Goal: Task Accomplishment & Management: Manage account settings

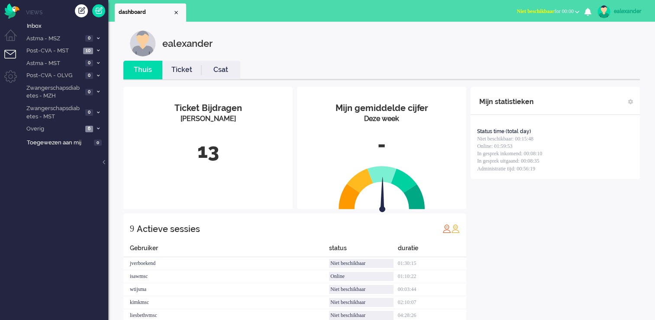
click at [569, 13] on span "Niet beschikbaar for 00:00" at bounding box center [545, 11] width 57 height 6
click at [515, 41] on label "Online" at bounding box center [543, 38] width 68 height 7
click at [187, 74] on link "Ticket" at bounding box center [181, 70] width 39 height 10
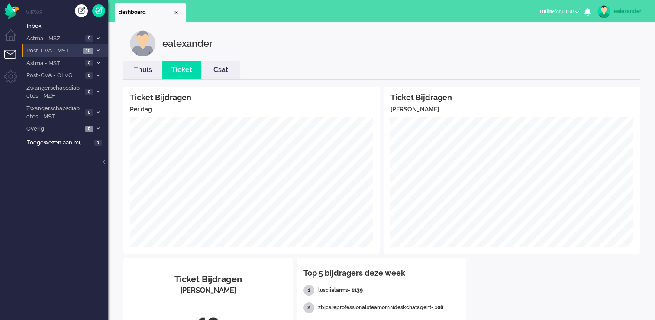
click at [97, 53] on span at bounding box center [98, 51] width 6 height 5
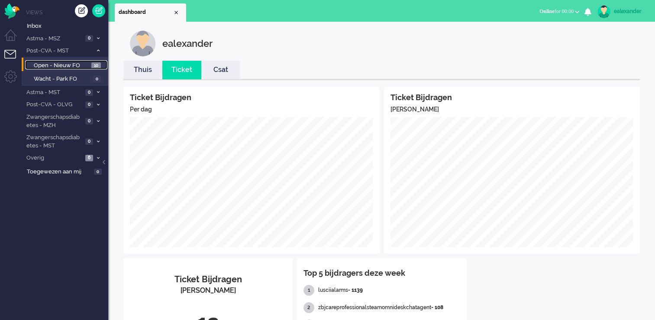
click at [96, 65] on span "10" at bounding box center [96, 65] width 10 height 6
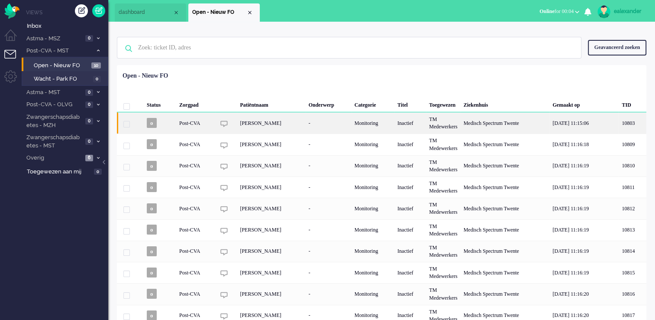
click at [395, 129] on div "Inactief" at bounding box center [411, 122] width 32 height 21
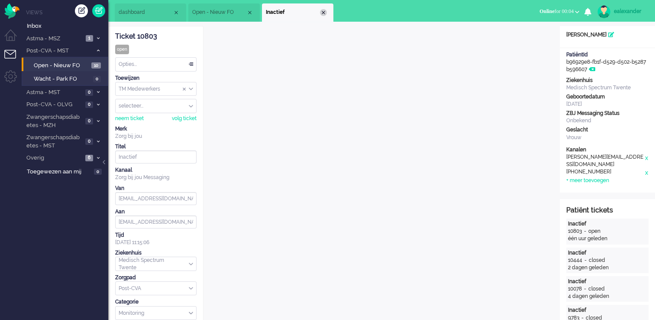
click at [322, 13] on div "Close tab" at bounding box center [323, 12] width 7 height 7
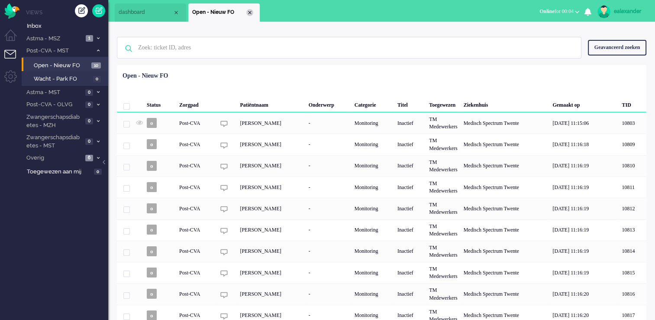
click at [249, 14] on div "Close tab" at bounding box center [249, 12] width 7 height 7
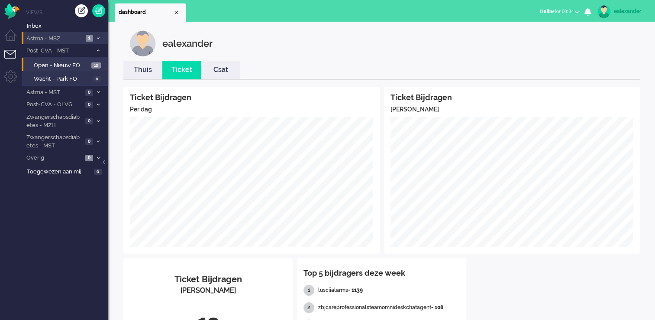
click at [94, 41] on li "Astma - MSZ 1" at bounding box center [65, 38] width 87 height 13
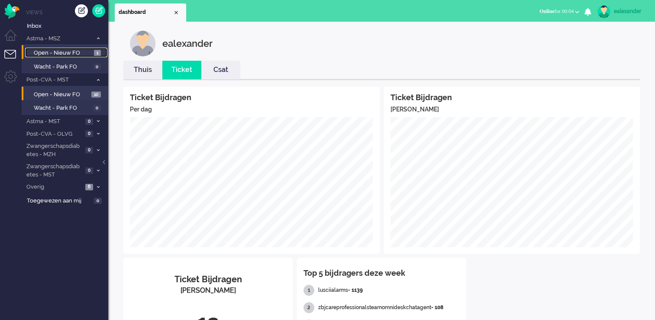
click at [96, 55] on span "1" at bounding box center [97, 53] width 7 height 6
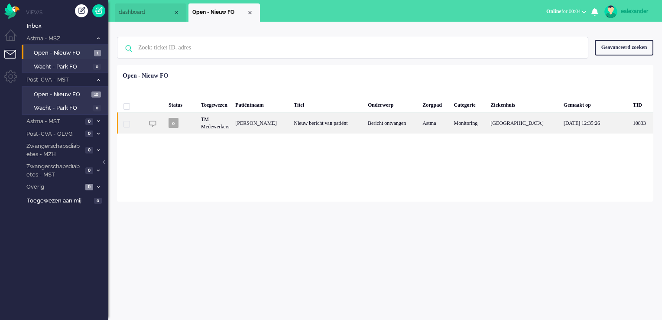
click at [326, 126] on div "Nieuw bericht van patiënt" at bounding box center [328, 122] width 74 height 21
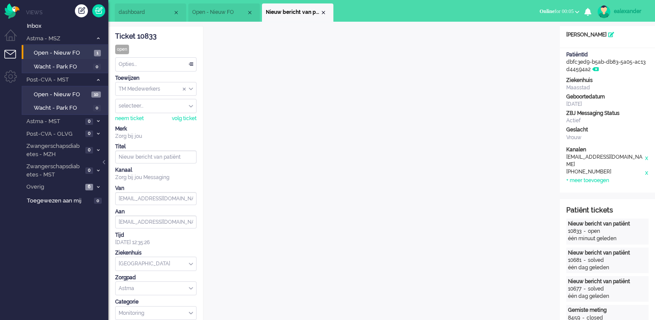
click at [194, 68] on div "Opties..." at bounding box center [156, 64] width 81 height 13
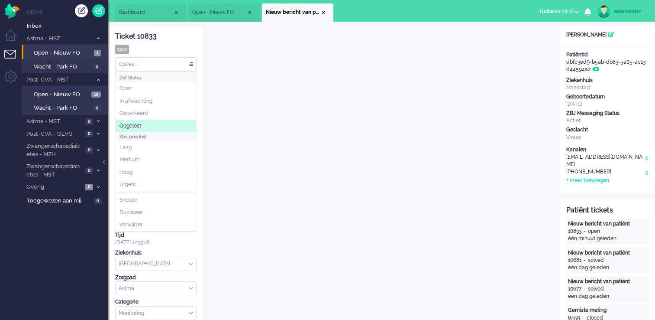
click at [176, 123] on li "Opgelost" at bounding box center [156, 126] width 81 height 13
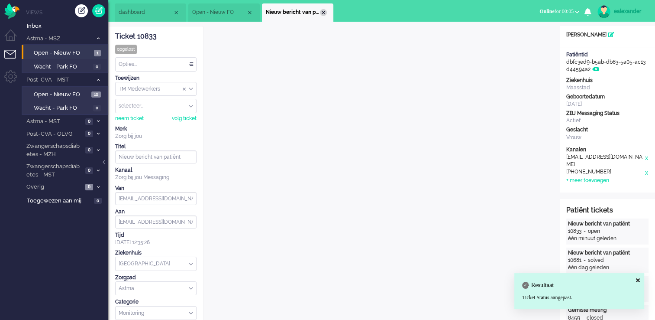
click at [323, 13] on div "Close tab" at bounding box center [323, 12] width 7 height 7
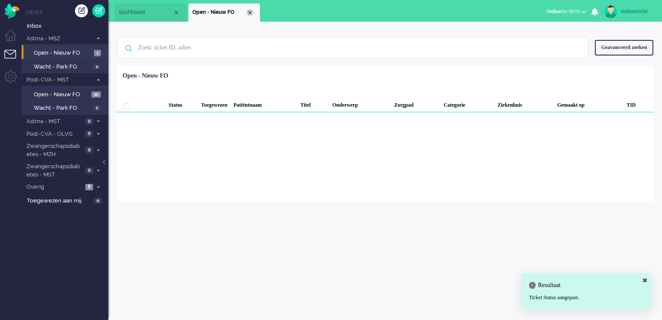
click at [249, 11] on div "Close tab" at bounding box center [249, 12] width 7 height 7
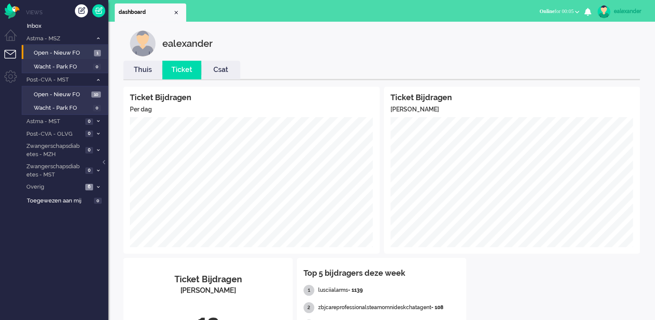
click at [144, 72] on link "Thuis" at bounding box center [142, 70] width 39 height 10
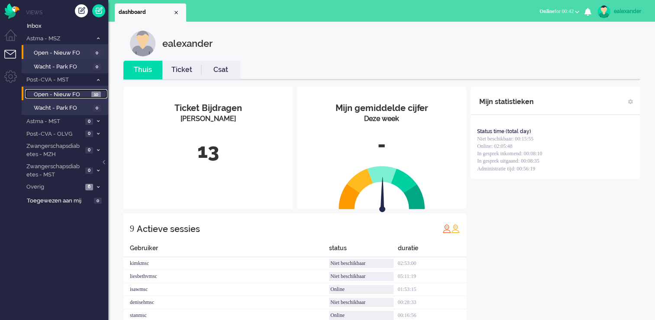
click at [90, 93] on link "Open - Nieuw FO 10" at bounding box center [66, 94] width 82 height 10
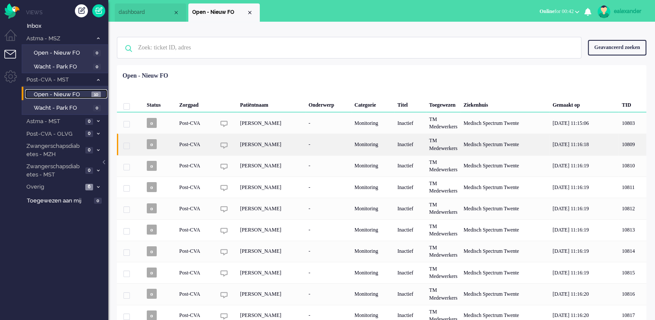
scroll to position [22, 0]
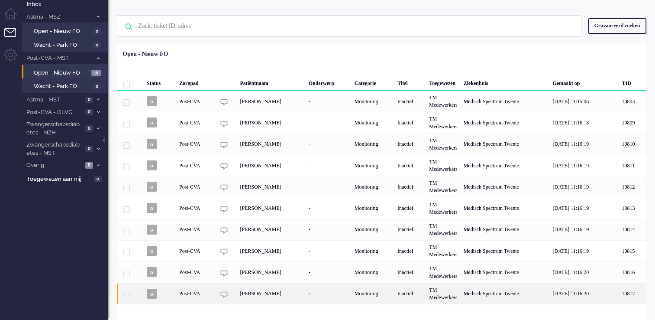
click at [411, 300] on div "Inactief" at bounding box center [411, 293] width 32 height 21
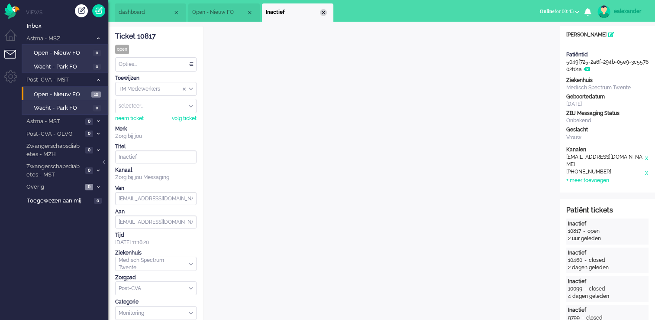
click at [325, 13] on div "Close tab" at bounding box center [323, 12] width 7 height 7
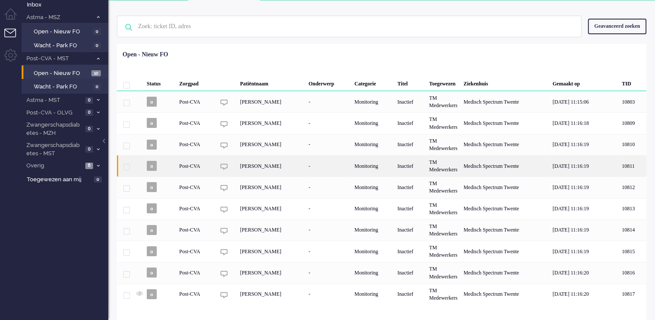
scroll to position [22, 0]
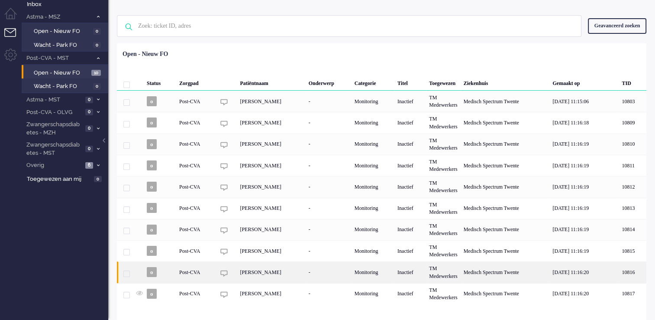
click at [402, 275] on div "Inactief" at bounding box center [411, 271] width 32 height 21
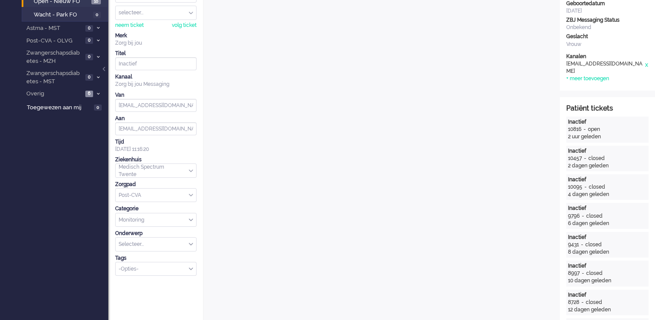
scroll to position [9, 0]
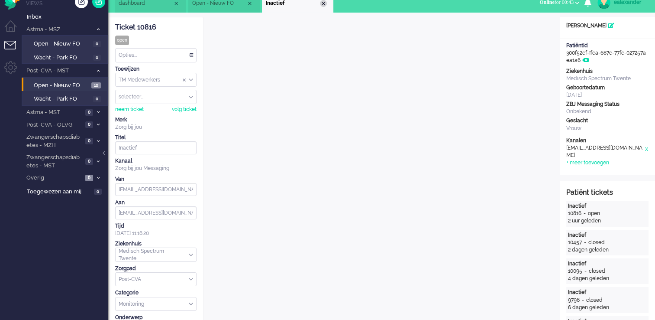
click at [324, 5] on div "Close tab" at bounding box center [323, 3] width 7 height 7
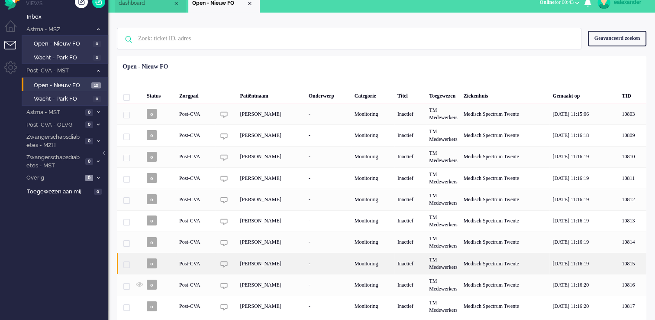
click at [385, 261] on div "Monitoring" at bounding box center [373, 262] width 43 height 21
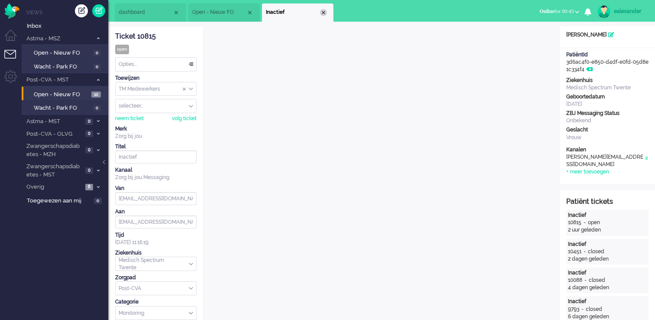
click at [323, 13] on div "Close tab" at bounding box center [323, 12] width 7 height 7
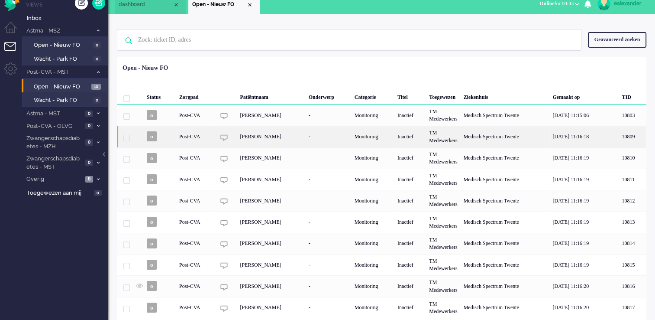
scroll to position [22, 0]
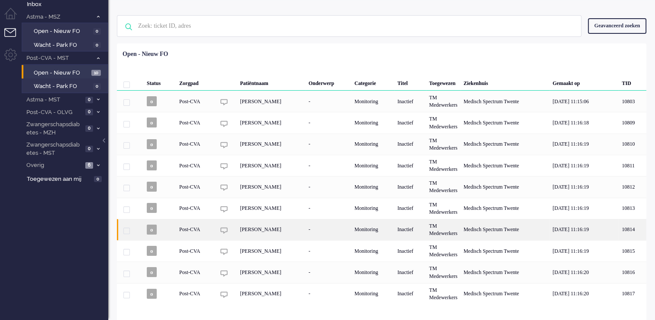
click at [395, 230] on div "Inactief" at bounding box center [411, 229] width 32 height 21
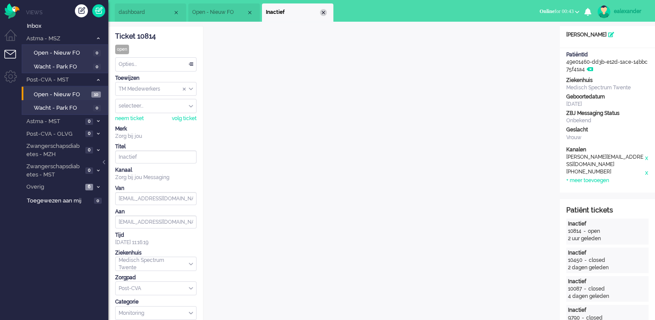
click at [324, 13] on div "Close tab" at bounding box center [323, 12] width 7 height 7
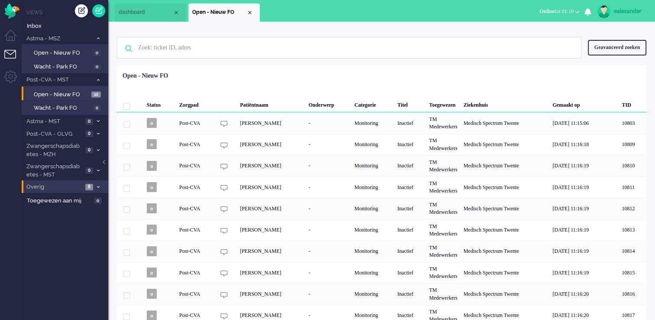
click at [95, 184] on span at bounding box center [98, 186] width 6 height 5
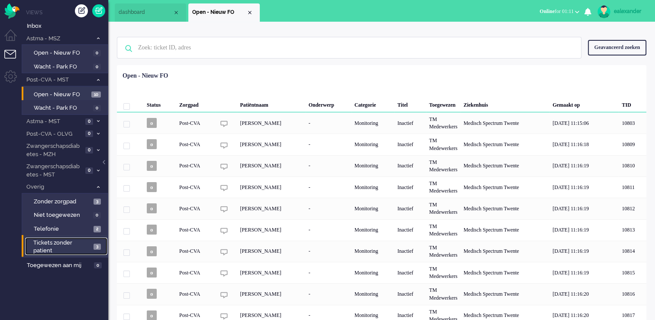
click at [82, 245] on span "Tickets zonder patient" at bounding box center [62, 247] width 58 height 16
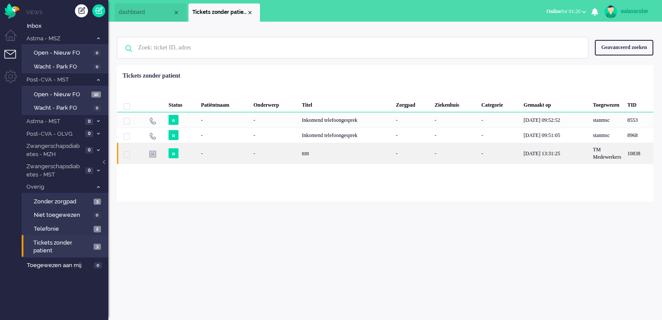
click at [358, 155] on div "ttttt" at bounding box center [346, 152] width 94 height 21
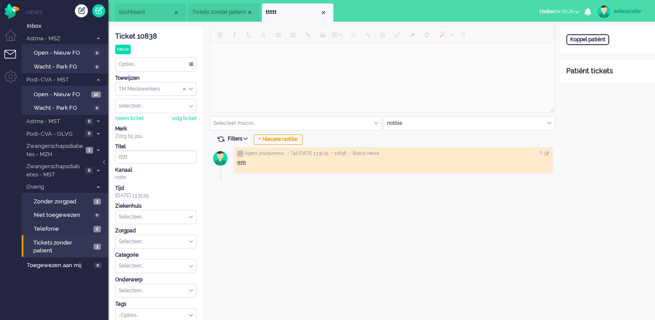
drag, startPoint x: 323, startPoint y: 11, endPoint x: 416, endPoint y: 68, distance: 108.9
click at [323, 11] on div "Close tab" at bounding box center [323, 12] width 7 height 7
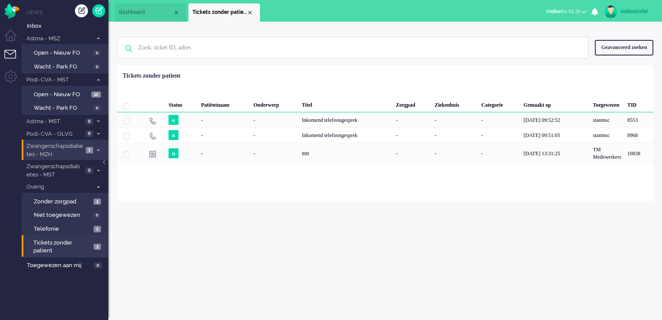
click at [74, 152] on span "Zwangerschapsdiabetes - MZH" at bounding box center [54, 150] width 58 height 16
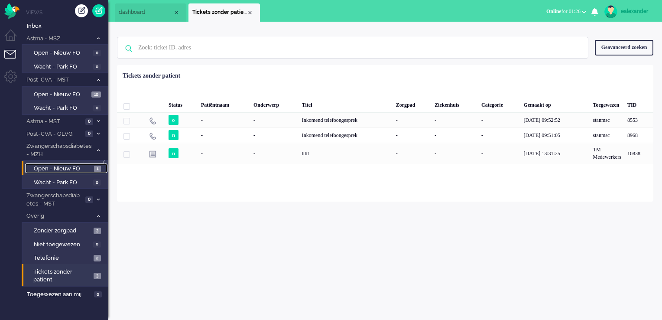
click at [87, 165] on span "Open - Nieuw FO" at bounding box center [63, 169] width 58 height 8
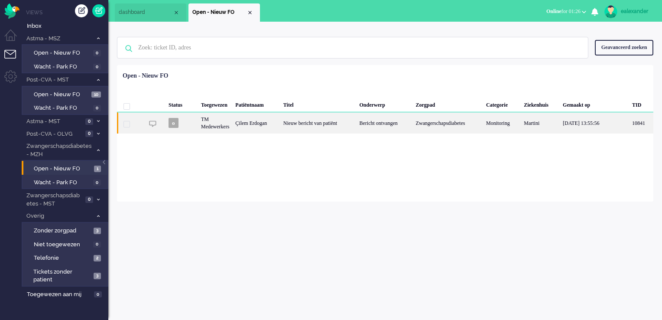
click at [433, 128] on div "Zwangerschapsdiabetes" at bounding box center [447, 122] width 71 height 21
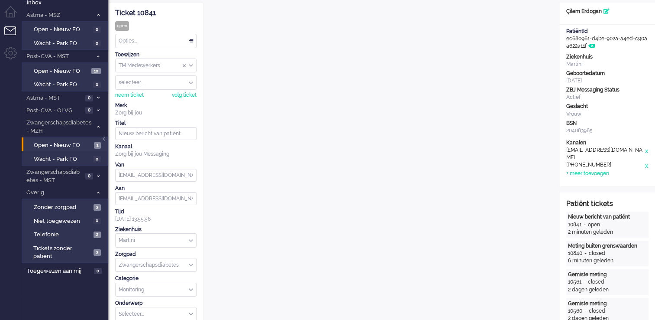
scroll to position [9, 0]
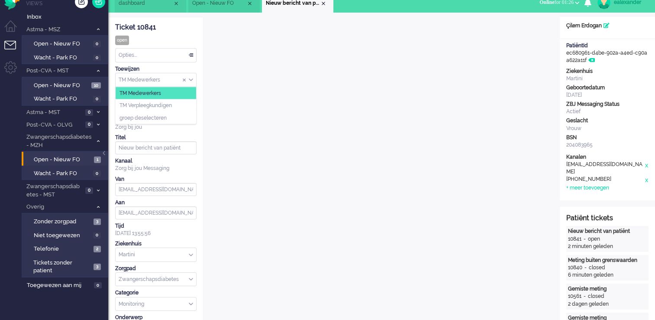
click at [192, 79] on div "TM Medewerkers" at bounding box center [156, 79] width 81 height 13
click at [193, 107] on li "TM Verpleegkundigen" at bounding box center [156, 105] width 81 height 13
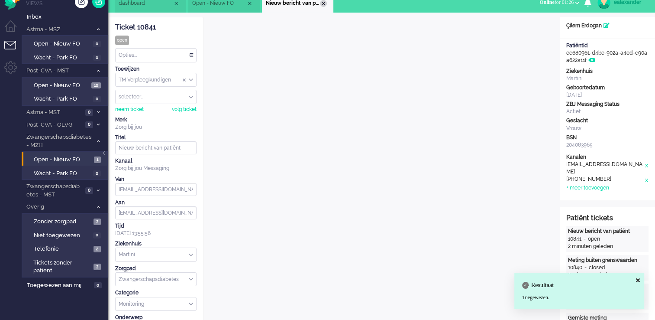
click at [324, 5] on div "Close tab" at bounding box center [323, 3] width 7 height 7
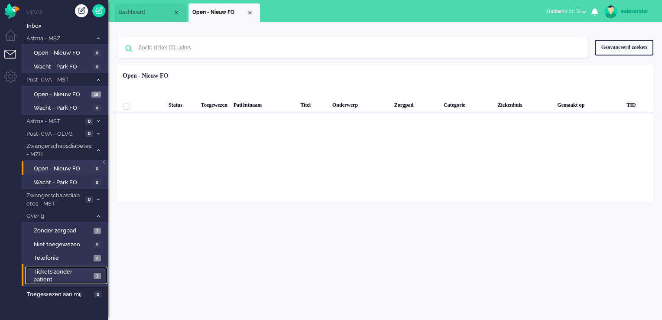
click at [80, 275] on span "Tickets zonder patient" at bounding box center [62, 276] width 58 height 16
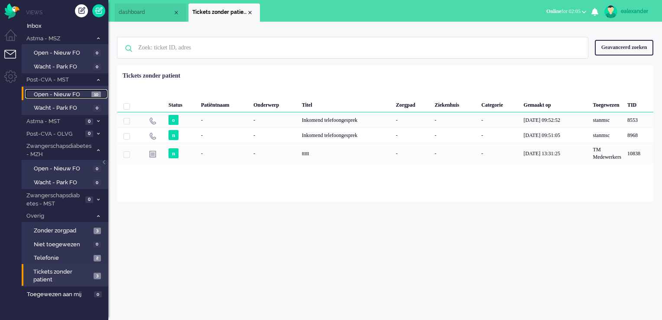
click at [58, 91] on span "Open - Nieuw FO" at bounding box center [61, 95] width 55 height 8
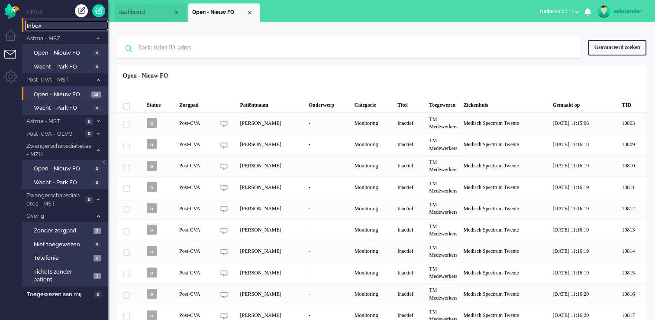
click at [56, 25] on span "Inbox" at bounding box center [67, 26] width 81 height 8
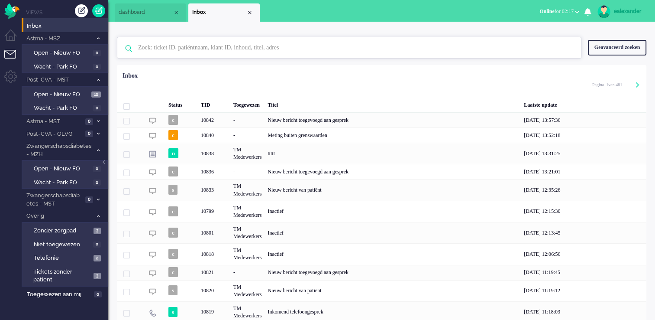
click at [255, 50] on input "text" at bounding box center [351, 47] width 438 height 21
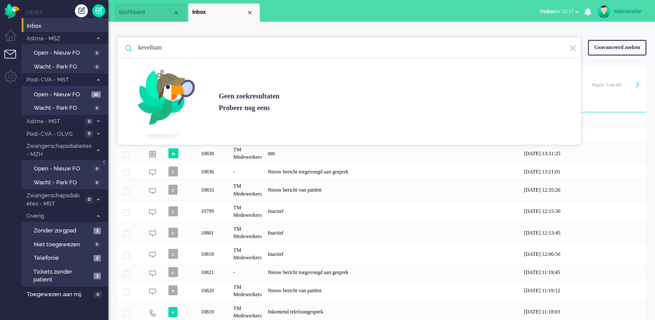
type input "kevelham"
click at [611, 47] on div "Geavanceerd zoeken" at bounding box center [617, 47] width 58 height 15
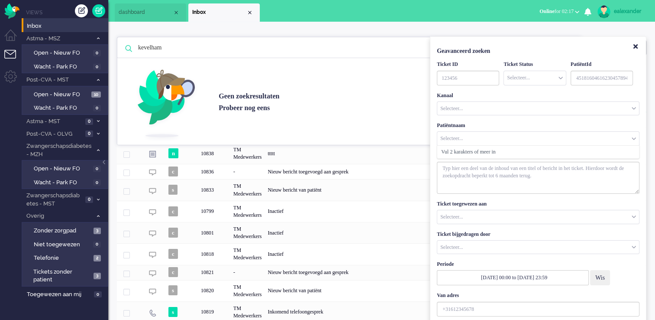
click at [466, 135] on input "Customer Name" at bounding box center [538, 138] width 202 height 13
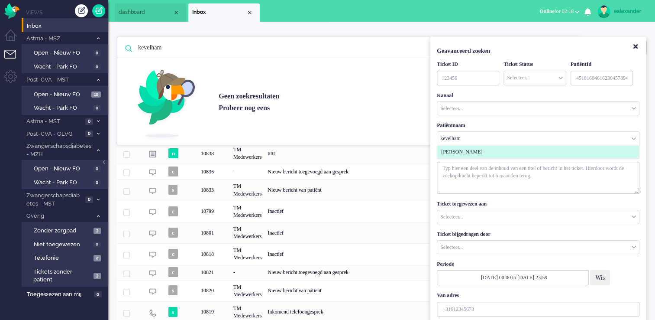
type input "kevelham"
click at [477, 151] on span "[PERSON_NAME]" at bounding box center [461, 151] width 41 height 7
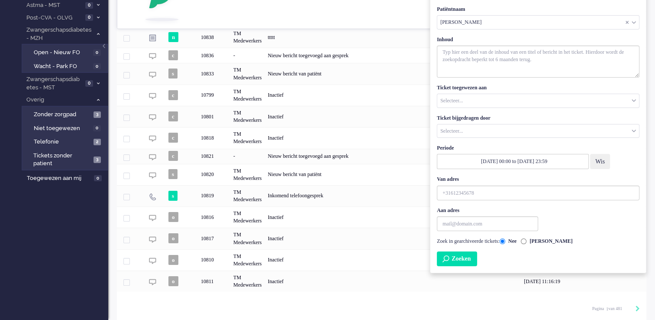
click at [460, 258] on button "Zoeken" at bounding box center [457, 258] width 40 height 15
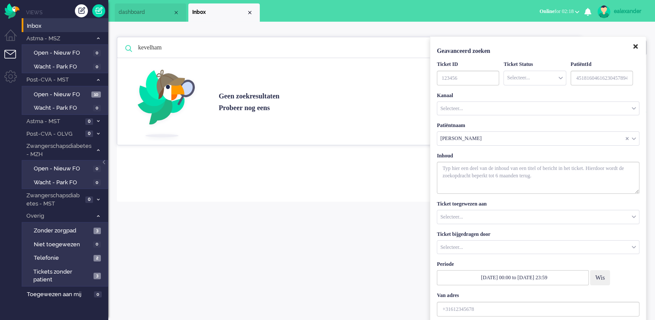
click at [636, 48] on icon "Close" at bounding box center [636, 46] width 4 height 6
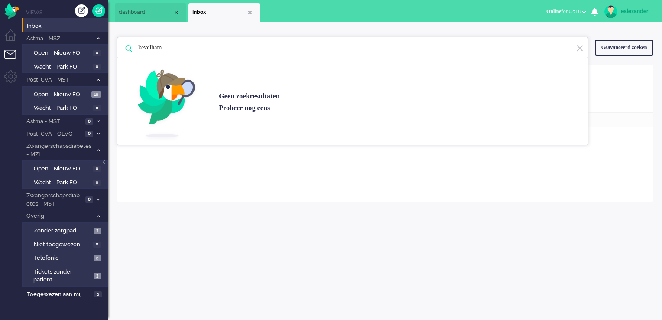
click at [584, 48] on div "Geen zoekresultaten [PERSON_NAME] nog eens" at bounding box center [352, 91] width 471 height 108
click at [579, 48] on img at bounding box center [580, 48] width 8 height 8
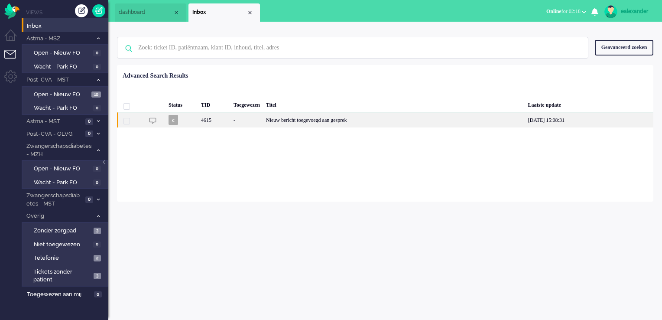
click at [382, 120] on div "Nieuw bericht toegevoegd aan gesprek" at bounding box center [394, 119] width 262 height 15
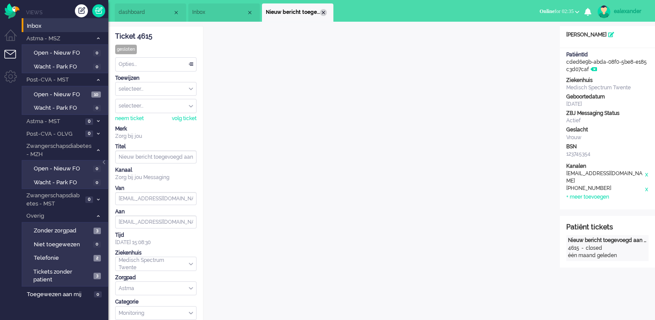
click at [324, 12] on div "Close tab" at bounding box center [323, 12] width 7 height 7
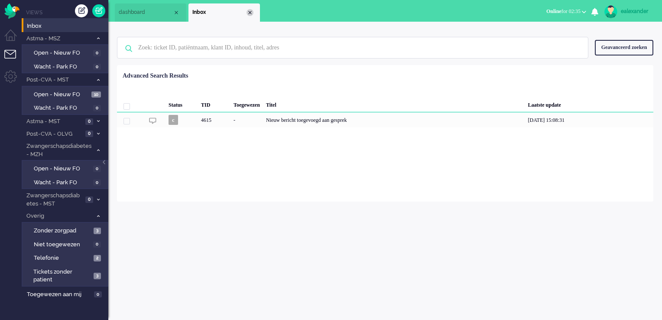
click at [249, 11] on div "Close tab" at bounding box center [249, 12] width 7 height 7
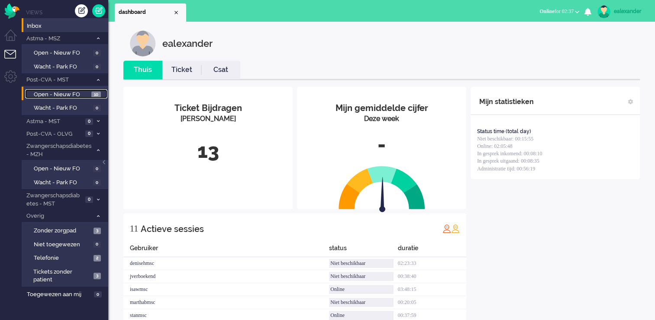
click at [91, 91] on link "Open - Nieuw FO 10" at bounding box center [66, 94] width 82 height 10
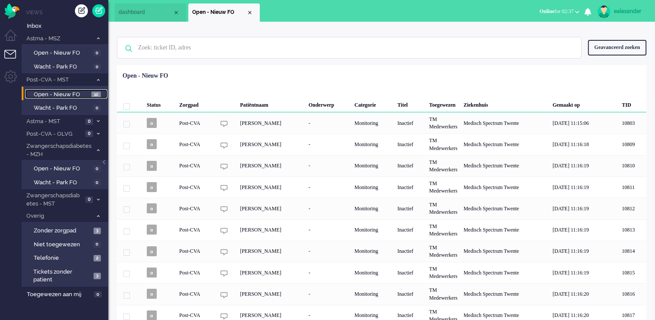
scroll to position [22, 0]
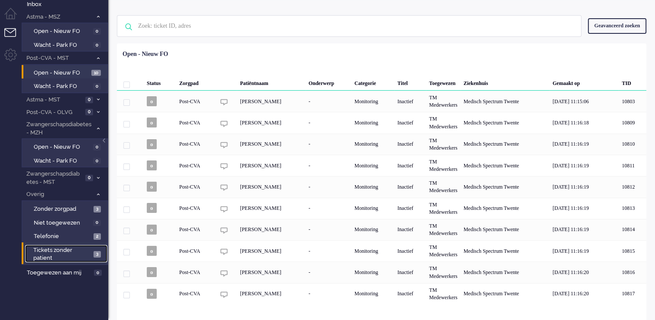
click at [80, 252] on span "Tickets zonder patient" at bounding box center [62, 254] width 58 height 16
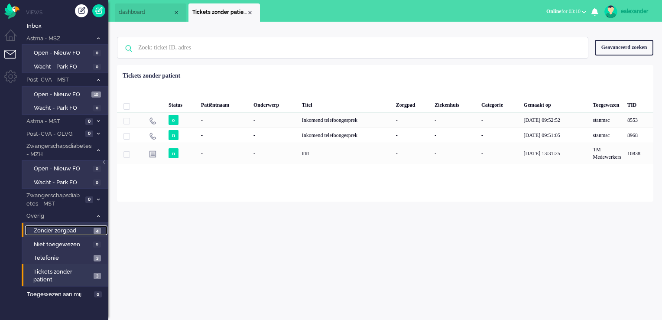
click at [92, 230] on link "Zonder zorgpad 4" at bounding box center [66, 230] width 82 height 10
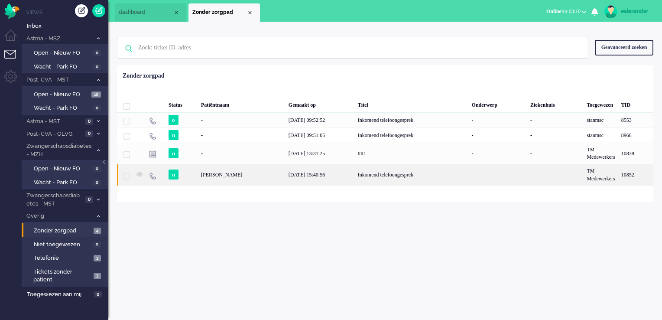
click at [368, 174] on div "Inkomend telefoongesprek" at bounding box center [412, 174] width 114 height 21
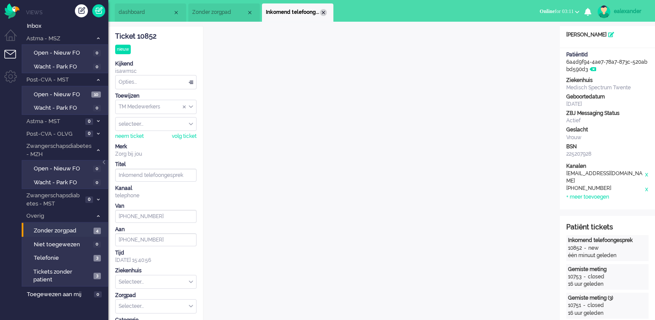
click at [323, 11] on div "Close tab" at bounding box center [323, 12] width 7 height 7
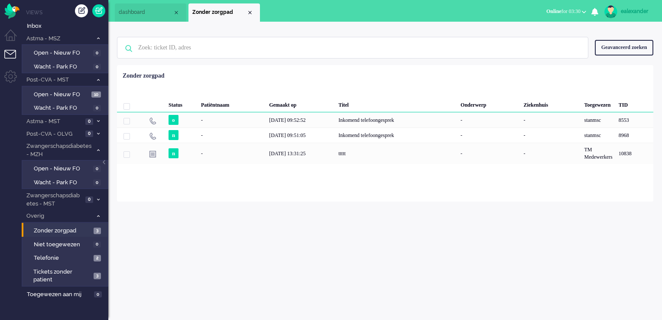
click at [124, 5] on li "dashboard" at bounding box center [150, 12] width 71 height 18
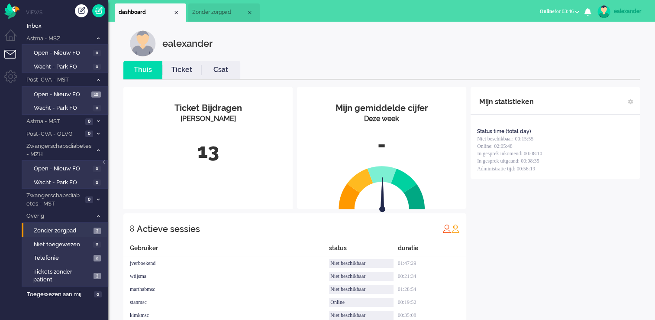
click at [250, 13] on div "Close tab" at bounding box center [249, 12] width 7 height 7
drag, startPoint x: 54, startPoint y: 26, endPoint x: 83, endPoint y: 32, distance: 29.6
click at [54, 26] on span "Inbox" at bounding box center [67, 26] width 81 height 8
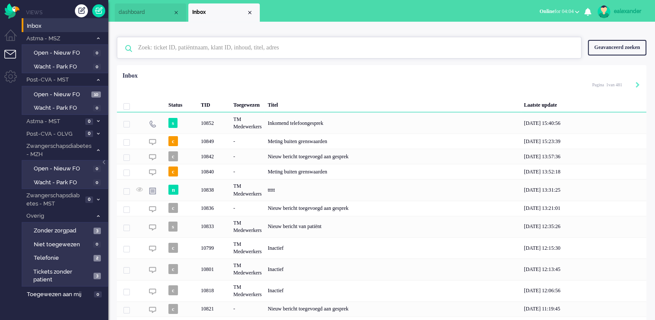
click at [261, 46] on input "text" at bounding box center [351, 47] width 438 height 21
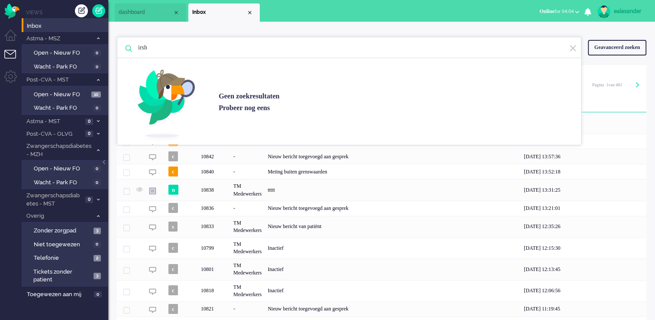
type input "irsh"
click at [632, 12] on div "ealexander" at bounding box center [630, 11] width 32 height 9
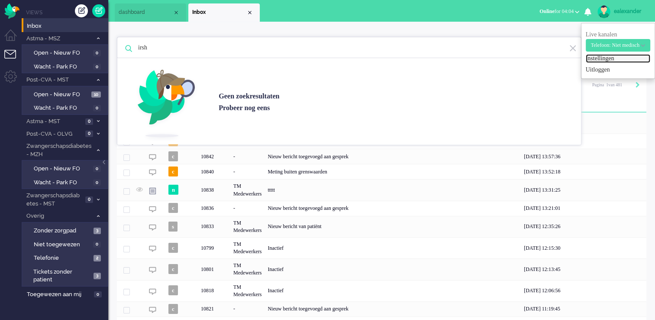
click at [601, 58] on link "Instellingen" at bounding box center [618, 58] width 65 height 9
select select
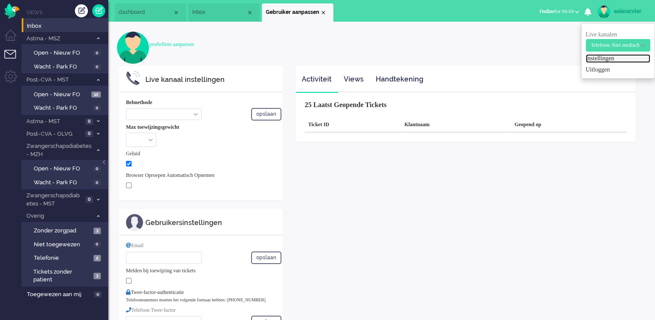
select select "inbound-new"
type input "+31644422829"
checkbox input "true"
type input "e.alexander@zorgbijjou.nl"
type input "[PHONE_NUMBER]"
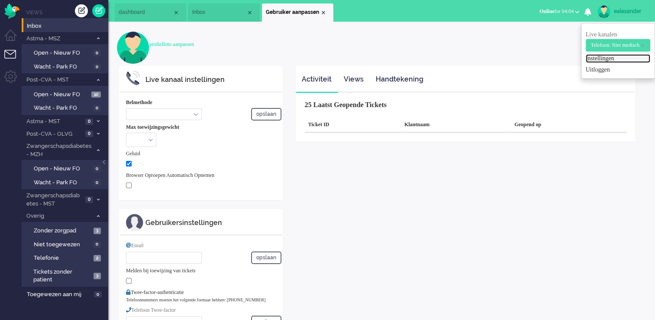
select select "nl"
select select "en_GB"
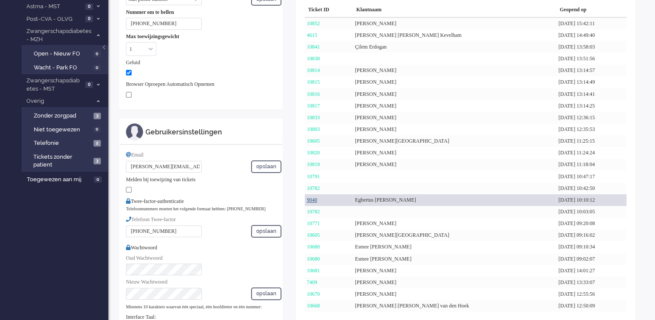
scroll to position [130, 0]
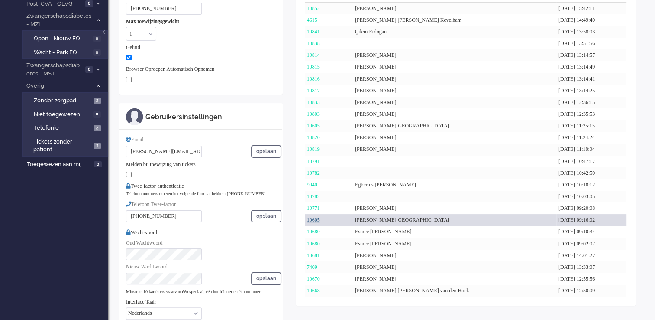
click at [317, 218] on link "10605" at bounding box center [313, 220] width 13 height 6
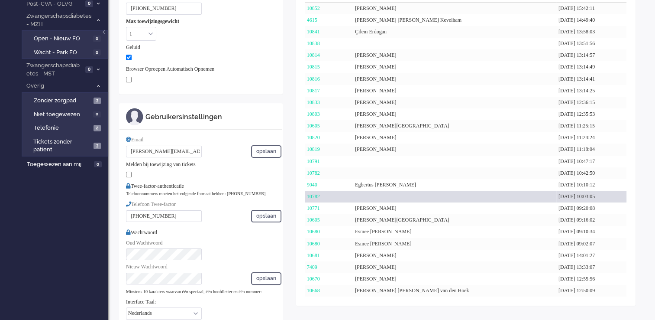
scroll to position [0, 0]
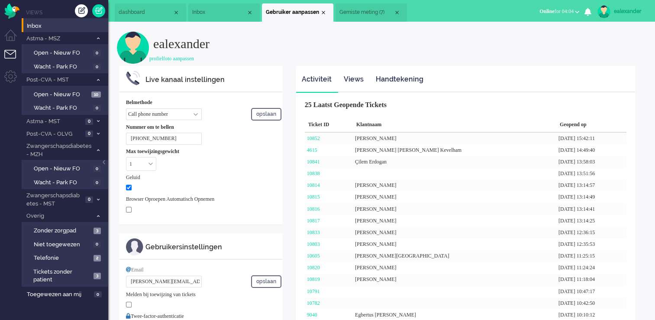
click at [376, 4] on li "Gemiste meting (7)" at bounding box center [371, 12] width 71 height 18
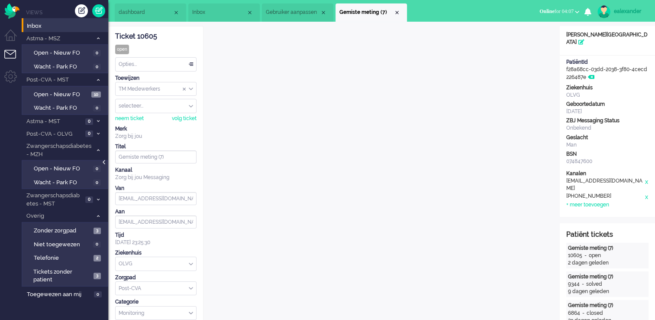
click at [106, 162] on div at bounding box center [105, 166] width 4 height 13
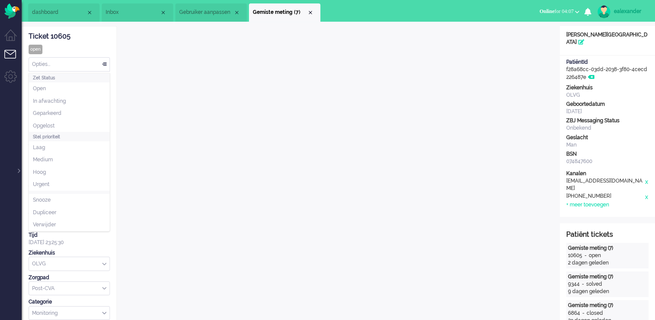
click at [90, 65] on div "Opties..." at bounding box center [69, 64] width 81 height 13
click at [85, 122] on li "Opgelost" at bounding box center [69, 126] width 81 height 13
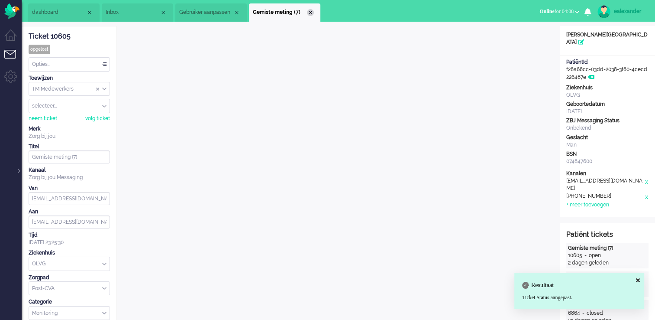
click at [312, 13] on div "Close tab" at bounding box center [310, 12] width 7 height 7
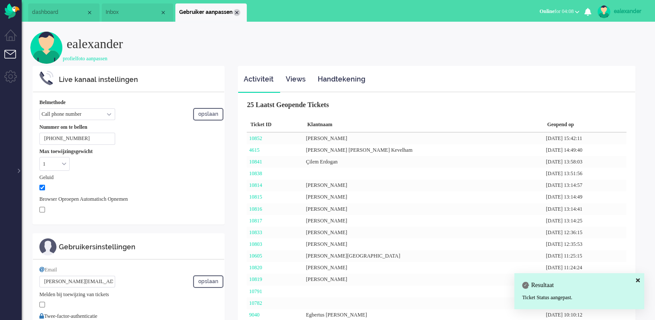
click at [237, 13] on div "Close tab" at bounding box center [236, 12] width 7 height 7
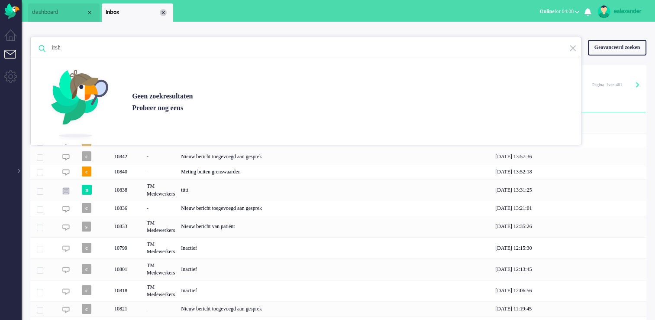
click at [165, 14] on div "Close tab" at bounding box center [163, 12] width 7 height 7
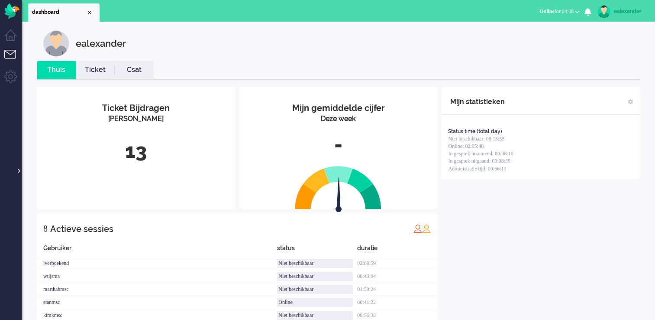
click at [17, 168] on div at bounding box center [18, 166] width 4 height 13
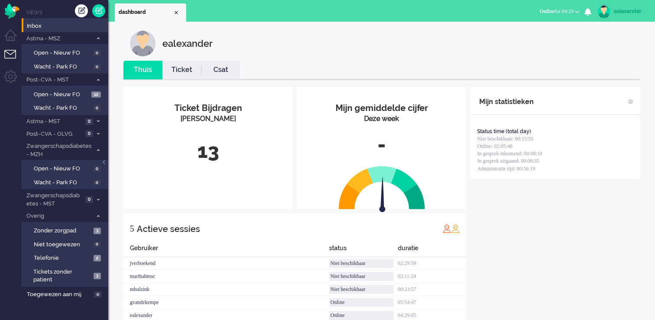
click at [570, 13] on span "Online for 04:29" at bounding box center [557, 11] width 34 height 6
click at [553, 32] on label "Niet beschikbaar" at bounding box center [543, 29] width 68 height 7
click at [636, 11] on div "ealexander" at bounding box center [630, 11] width 32 height 9
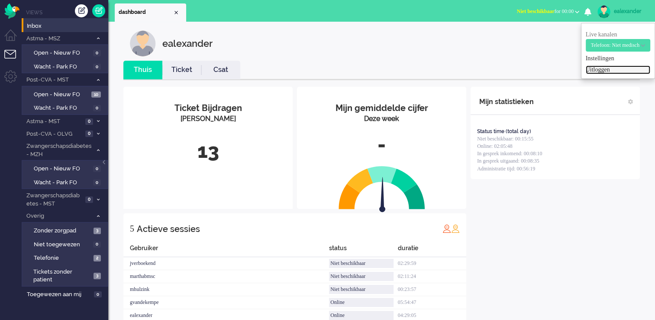
click at [596, 72] on link "Uitloggen" at bounding box center [618, 69] width 65 height 9
